Goal: Information Seeking & Learning: Learn about a topic

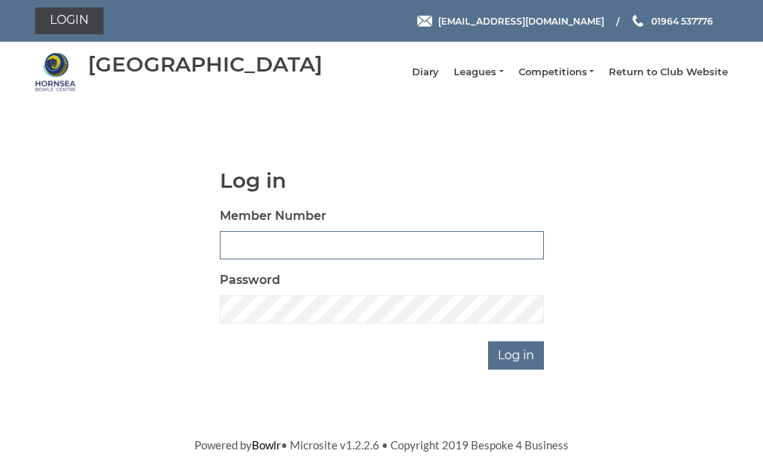
click at [279, 251] on input "Member Number" at bounding box center [382, 245] width 324 height 28
type input "0482"
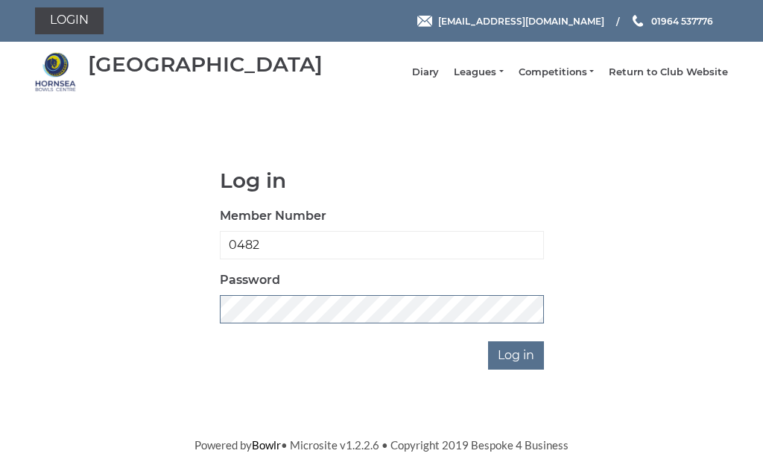
scroll to position [213, 0]
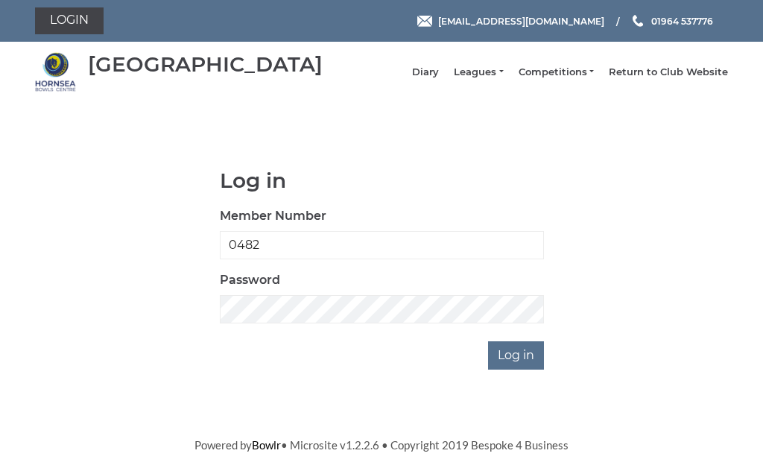
click at [534, 341] on input "Log in" at bounding box center [516, 355] width 56 height 28
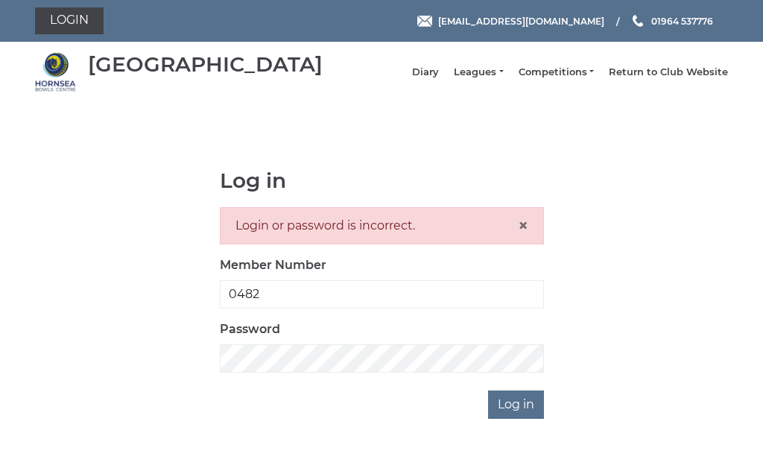
click at [498, 71] on li "Leagues Club leagues - Winter 2025-6 Club leagues - Summer 2025 Club leagues - …" at bounding box center [471, 72] width 64 height 28
click at [496, 74] on link "Leagues" at bounding box center [478, 72] width 49 height 13
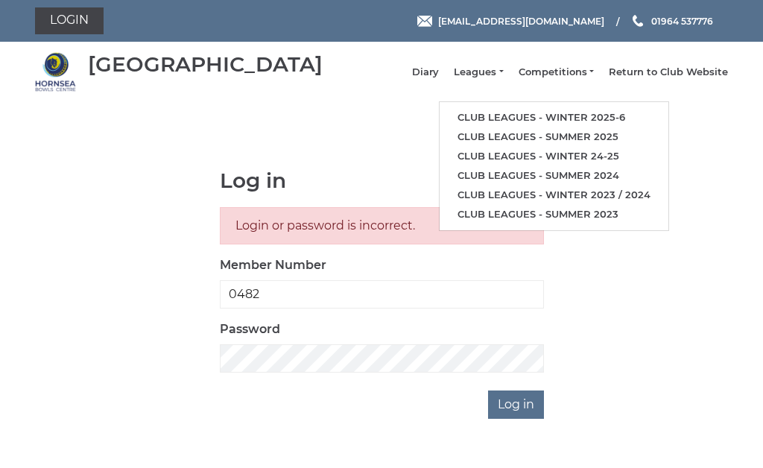
click at [598, 116] on link "Club leagues - Winter 2025-6" at bounding box center [554, 117] width 229 height 19
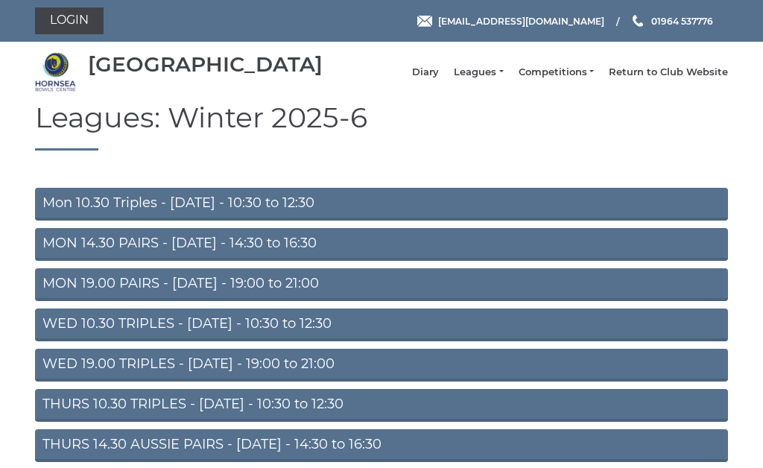
click at [296, 211] on link "Mon 10.30 Triples - [DATE] - 10:30 to 12:30" at bounding box center [381, 204] width 693 height 33
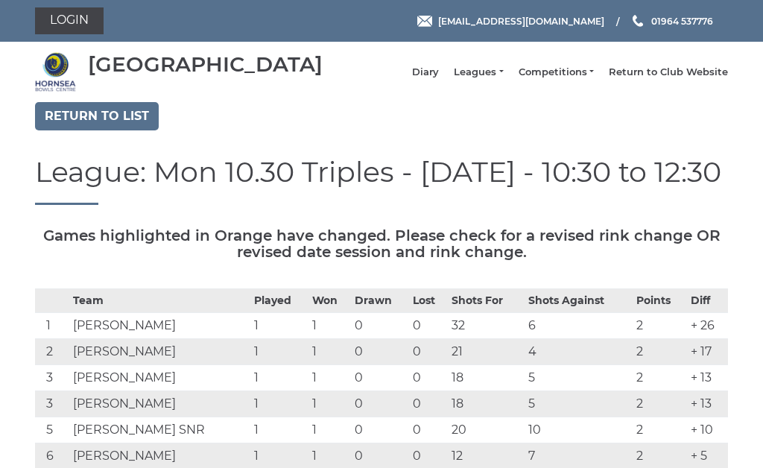
click at [103, 113] on link "Return to list" at bounding box center [97, 116] width 124 height 28
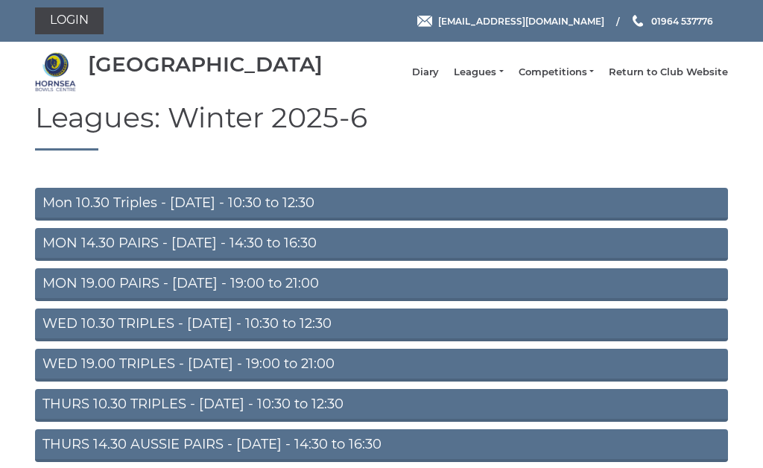
click at [312, 243] on link "MON 14.30 PAIRS - [DATE] - 14:30 to 16:30" at bounding box center [381, 244] width 693 height 33
click at [305, 244] on link "MON 14.30 PAIRS - Monday - 14:30 to 16:30" at bounding box center [381, 244] width 693 height 33
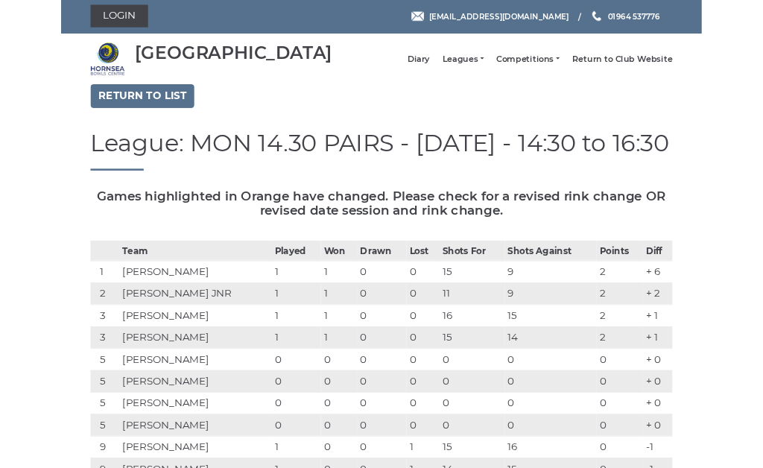
scroll to position [30, 0]
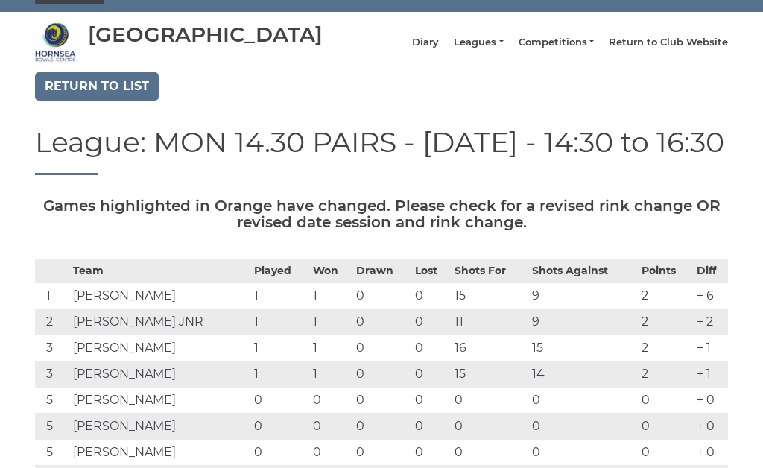
click at [109, 86] on link "Return to list" at bounding box center [97, 86] width 124 height 28
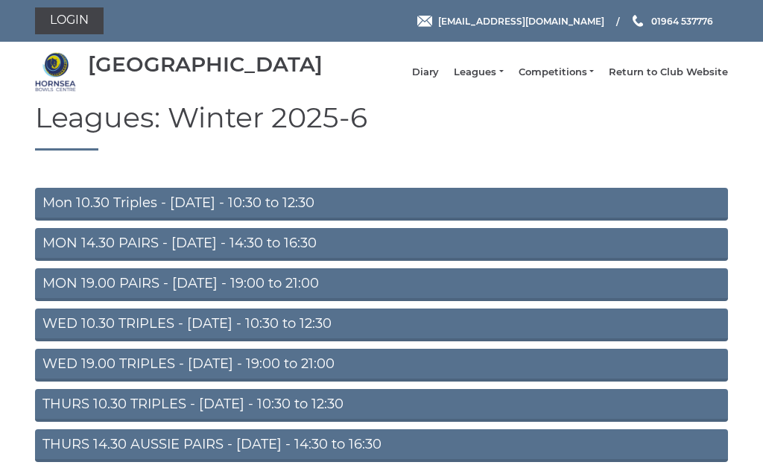
click at [285, 330] on link "WED 10.30 TRIPLES - [DATE] - 10:30 to 12:30" at bounding box center [381, 324] width 693 height 33
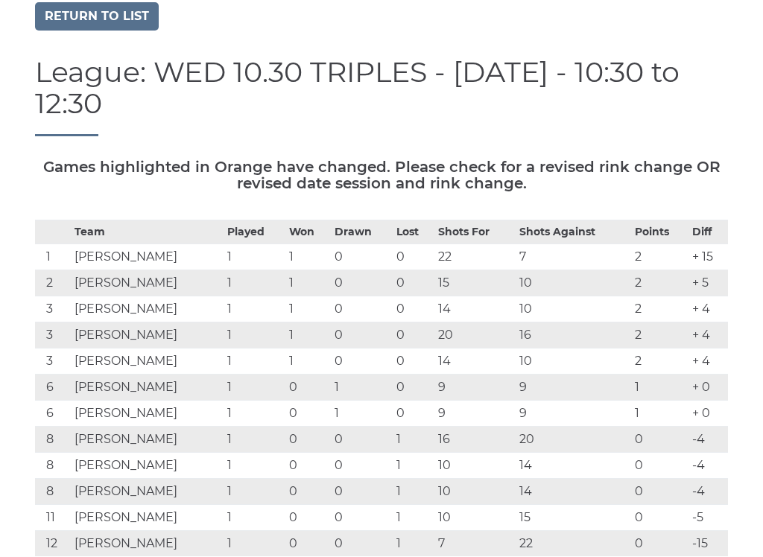
scroll to position [101, 0]
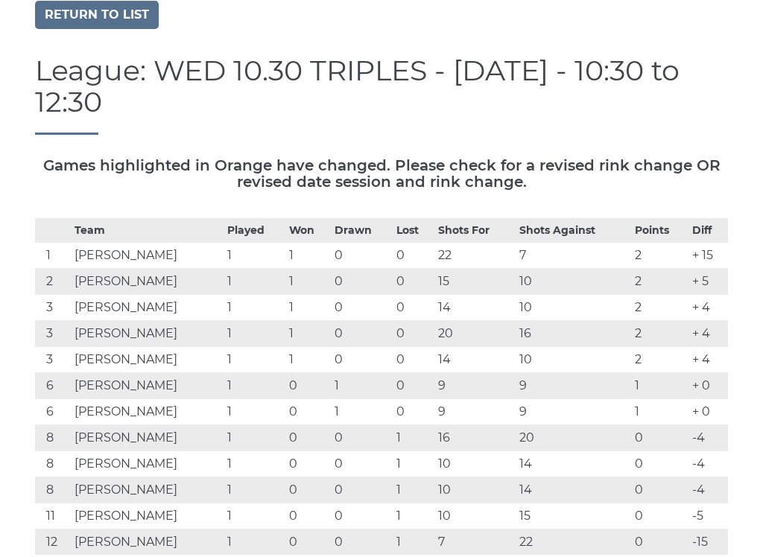
click at [110, 17] on link "Return to list" at bounding box center [97, 15] width 124 height 28
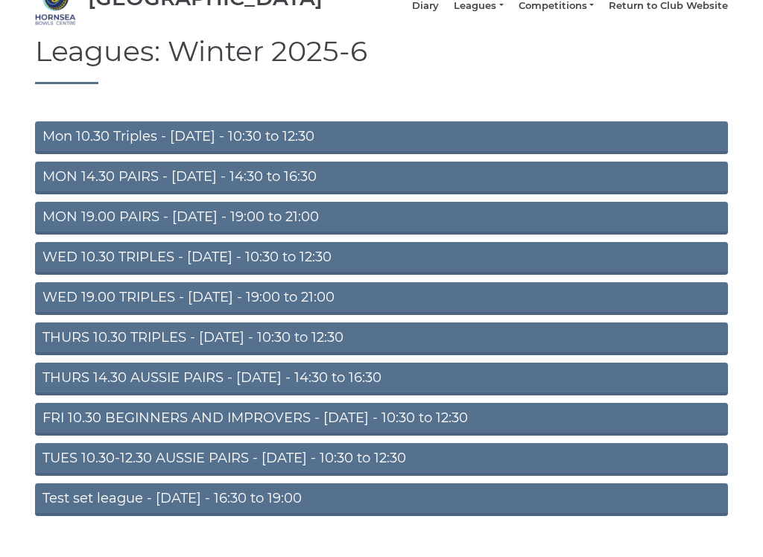
scroll to position [68, 0]
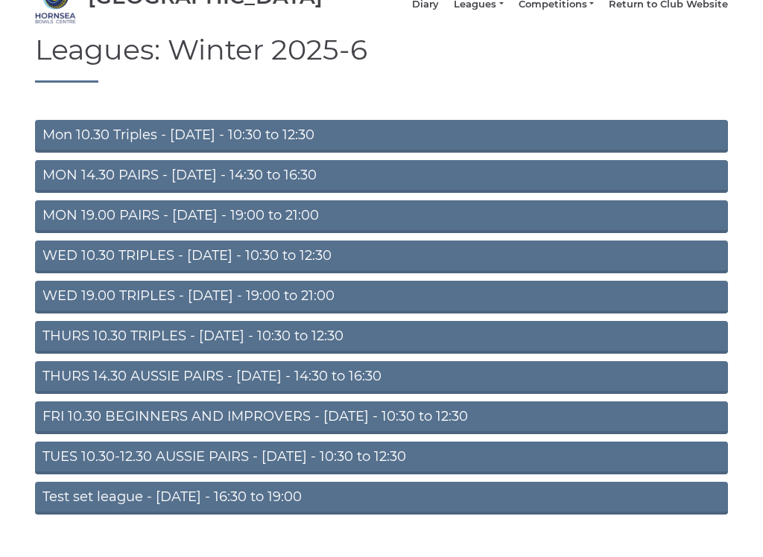
click at [311, 299] on link "WED 19.00 TRIPLES - [DATE] - 19:00 to 21:00" at bounding box center [381, 297] width 693 height 33
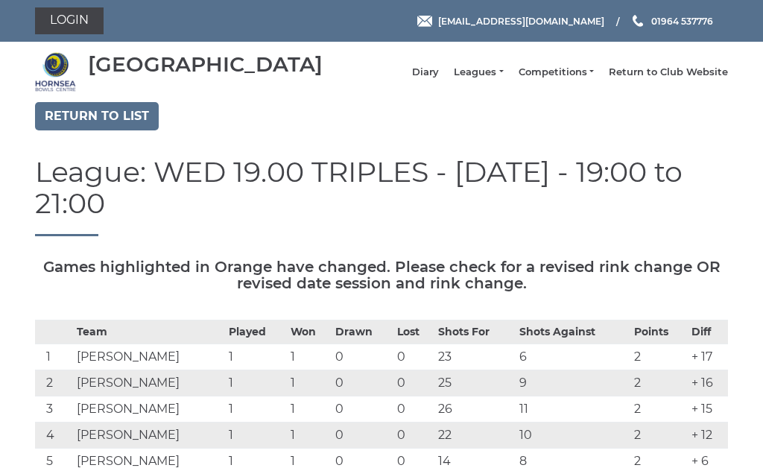
click at [117, 115] on link "Return to list" at bounding box center [97, 116] width 124 height 28
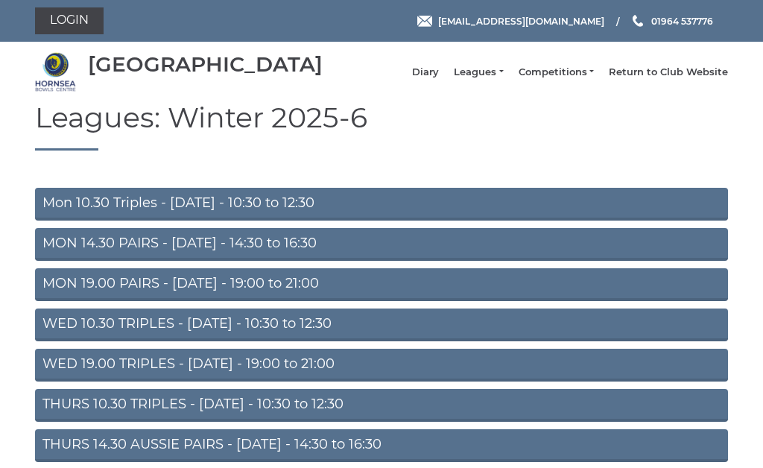
click at [290, 286] on link "MON 19.00 PAIRS - Monday - 19:00 to 21:00" at bounding box center [381, 284] width 693 height 33
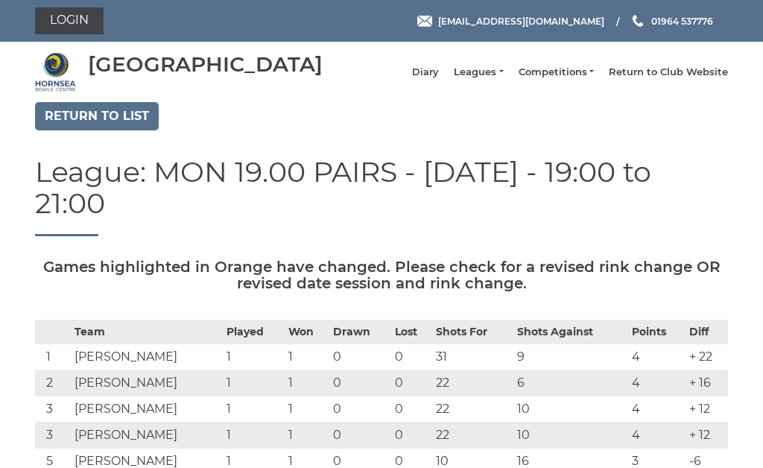
click at [117, 118] on link "Return to list" at bounding box center [97, 116] width 124 height 28
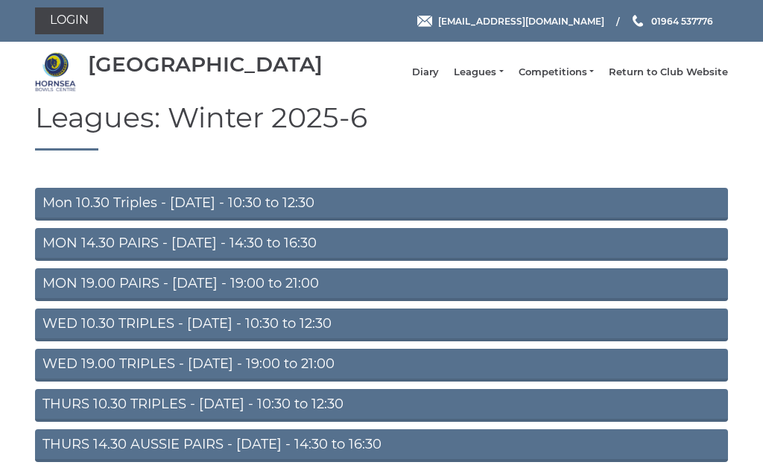
click at [270, 247] on link "MON 14.30 PAIRS - [DATE] - 14:30 to 16:30" at bounding box center [381, 244] width 693 height 33
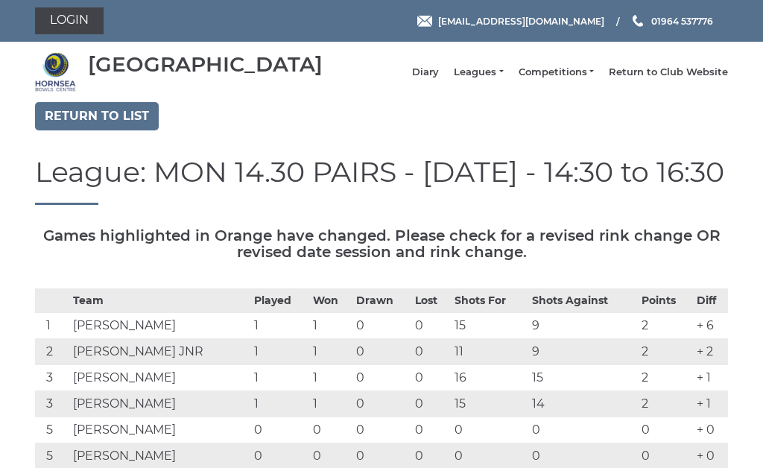
click at [109, 116] on link "Return to list" at bounding box center [97, 116] width 124 height 28
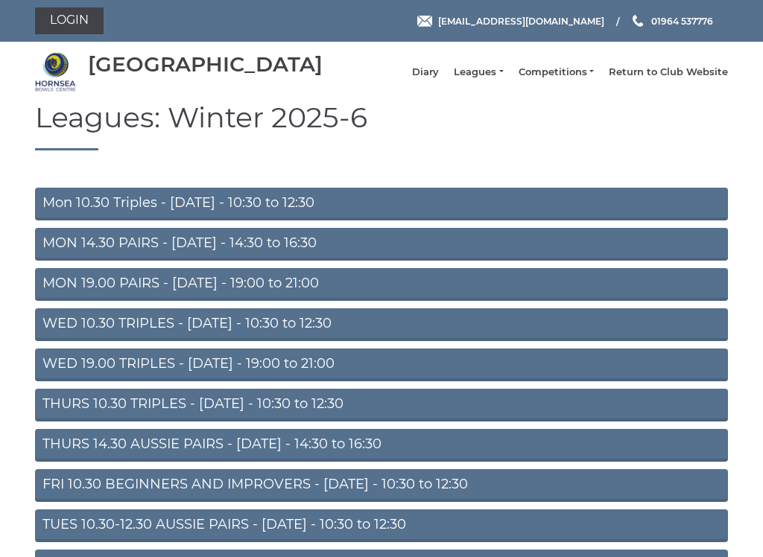
click at [250, 206] on link "Mon 10.30 Triples - [DATE] - 10:30 to 12:30" at bounding box center [381, 204] width 693 height 33
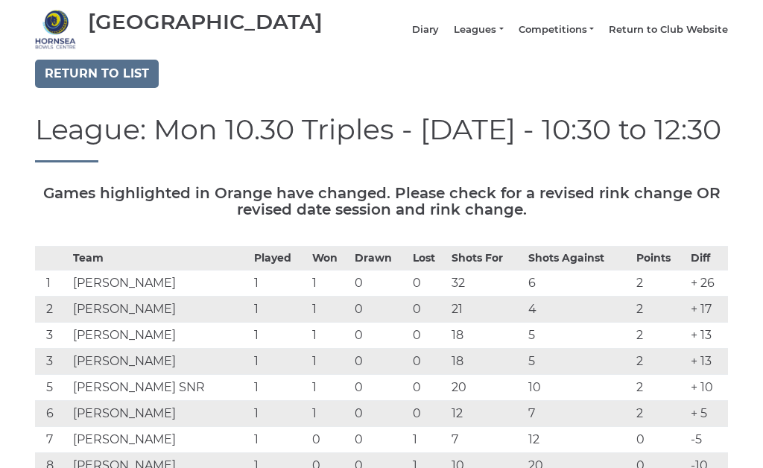
scroll to position [41, 0]
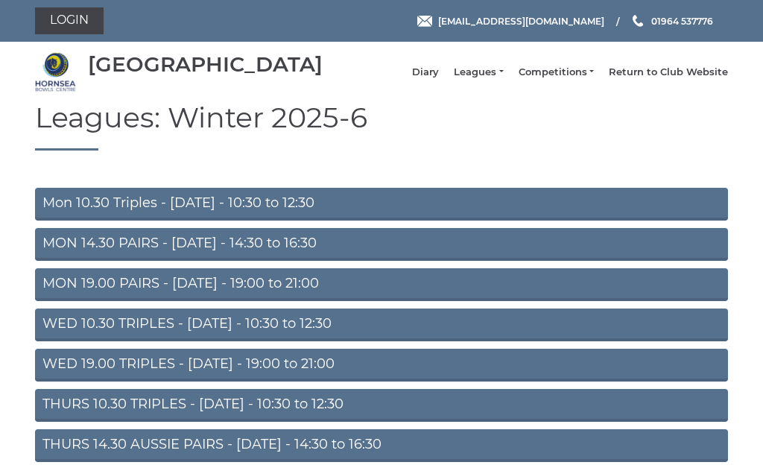
click at [297, 328] on link "WED 10.30 TRIPLES - [DATE] - 10:30 to 12:30" at bounding box center [381, 324] width 693 height 33
